Goal: Use online tool/utility: Utilize a website feature to perform a specific function

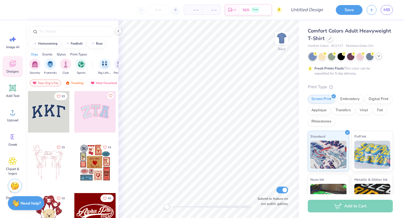
click at [380, 56] on icon at bounding box center [379, 56] width 4 height 4
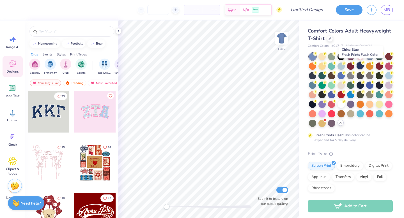
click at [360, 67] on div at bounding box center [360, 65] width 7 height 7
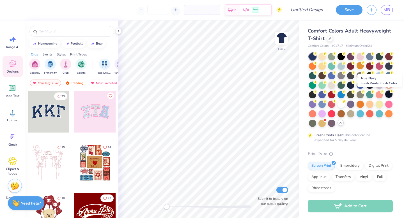
click at [391, 95] on div at bounding box center [388, 94] width 7 height 7
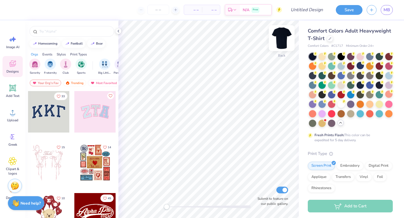
click at [286, 39] on img at bounding box center [282, 38] width 22 height 22
click at [14, 44] on div "Image AI" at bounding box center [13, 42] width 20 height 21
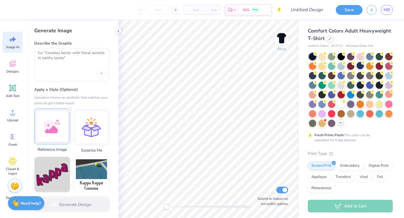
click at [54, 129] on div at bounding box center [52, 127] width 36 height 36
click at [60, 65] on div at bounding box center [71, 65] width 75 height 33
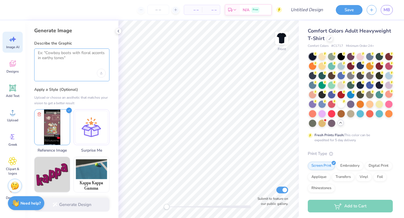
click at [60, 58] on textarea at bounding box center [72, 58] width 68 height 14
click at [284, 40] on img at bounding box center [282, 38] width 22 height 22
click at [284, 40] on img at bounding box center [281, 38] width 11 height 11
click at [37, 113] on icon at bounding box center [39, 113] width 7 height 7
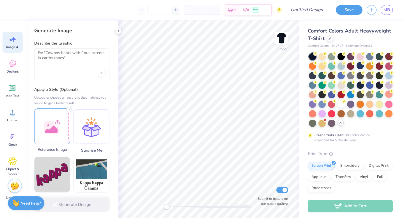
click at [49, 122] on div at bounding box center [52, 127] width 36 height 36
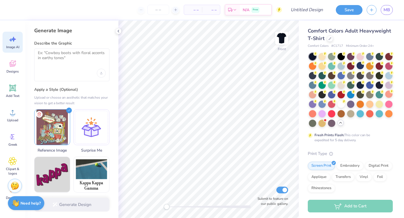
click at [71, 71] on div at bounding box center [72, 73] width 68 height 9
click at [64, 64] on textarea at bounding box center [72, 58] width 68 height 14
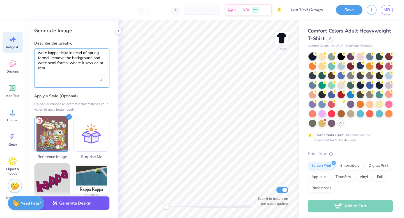
type textarea "write kappa delta instead of spring formal. remove the background and write sem…"
click at [74, 209] on button "Generate Design" at bounding box center [71, 204] width 75 height 14
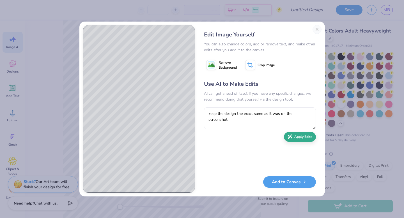
type textarea "keep the design the exact same as it was on the screenshot"
click at [310, 139] on button "Apply Edits" at bounding box center [300, 137] width 32 height 10
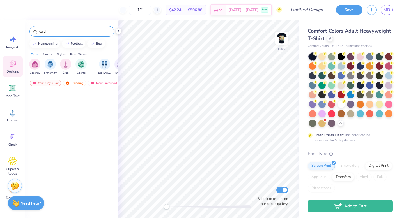
scroll to position [600, 0]
